Goal: Task Accomplishment & Management: Complete application form

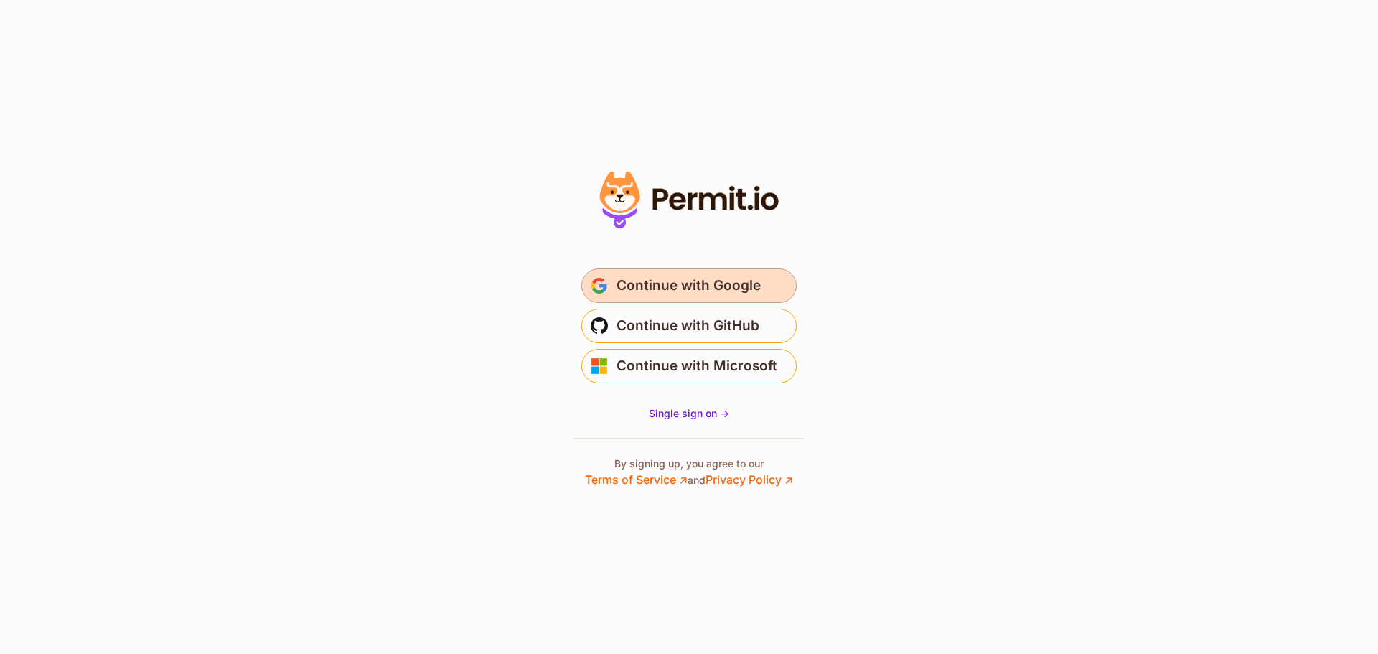
click at [737, 284] on span "Continue with Google" at bounding box center [689, 285] width 144 height 23
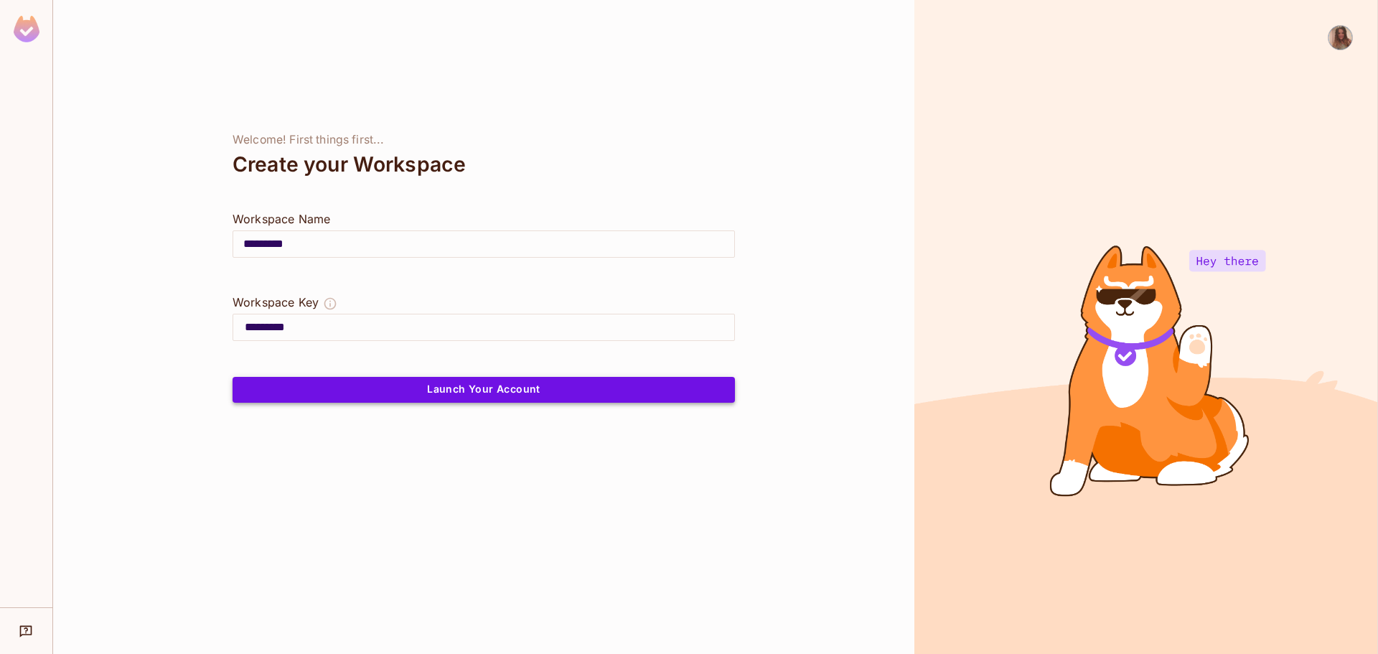
click at [556, 383] on button "Launch Your Account" at bounding box center [484, 390] width 503 height 26
